Goal: Navigation & Orientation: Find specific page/section

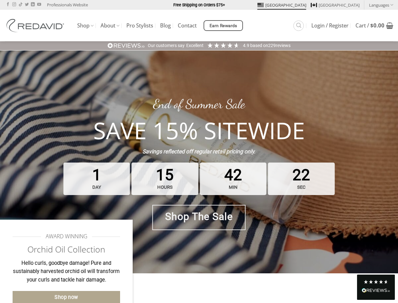
click at [199, 151] on strong "Savings reflected off regular retail pricing only." at bounding box center [198, 151] width 113 height 6
click at [381, 5] on link "Languages" at bounding box center [381, 4] width 24 height 9
click at [224, 26] on span "Earn Rewards" at bounding box center [224, 25] width 28 height 7
click at [199, 45] on div "Excellent" at bounding box center [194, 46] width 17 height 6
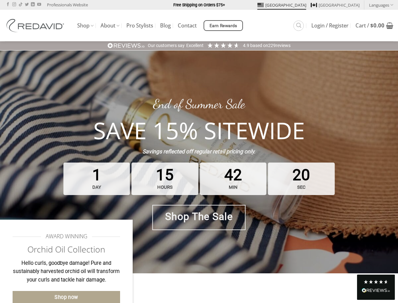
click at [199, 162] on div "1 day 15 hours 42 min 20 sec" at bounding box center [199, 179] width 275 height 36
click at [376, 287] on div "Read All Reviews" at bounding box center [376, 291] width 28 height 8
